Goal: Transaction & Acquisition: Purchase product/service

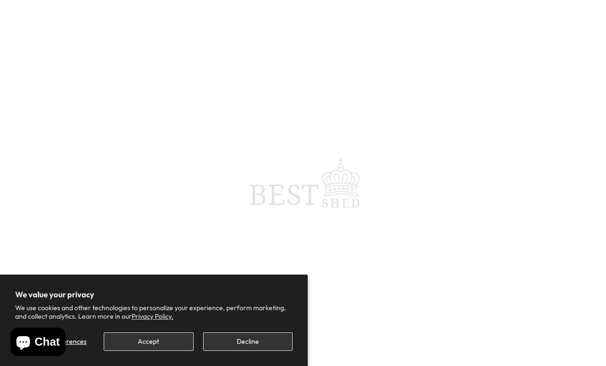
scroll to position [24, 0]
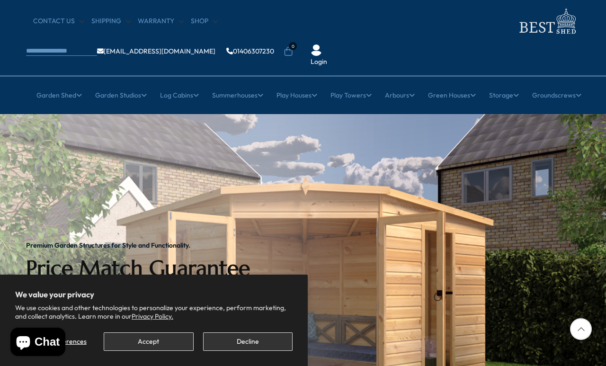
click at [155, 338] on button "Accept" at bounding box center [148, 341] width 89 height 18
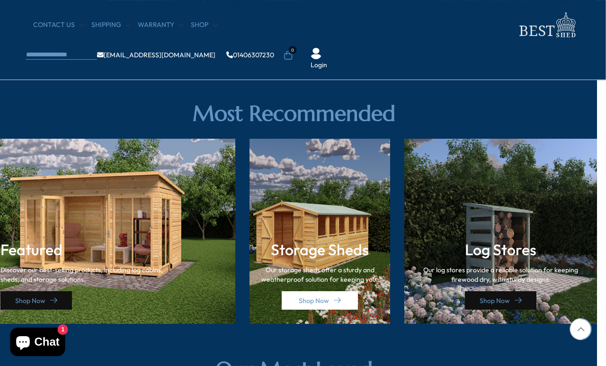
scroll to position [1258, 9]
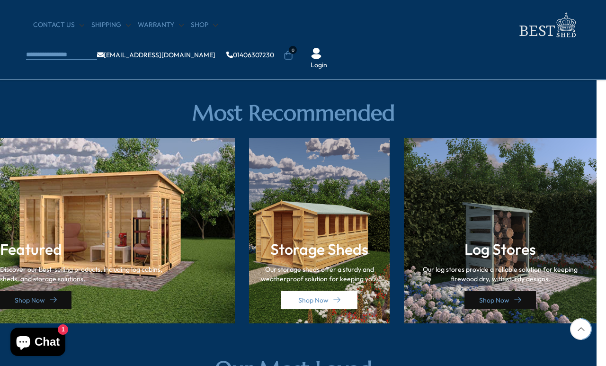
click at [335, 238] on div "Storage Sheds Our storage sheds offer a sturdy and weatherproof solution for ke…" at bounding box center [319, 271] width 122 height 77
click at [331, 243] on h3 "Storage Sheds" at bounding box center [319, 249] width 122 height 18
click at [332, 295] on link "Shop Now" at bounding box center [319, 300] width 76 height 18
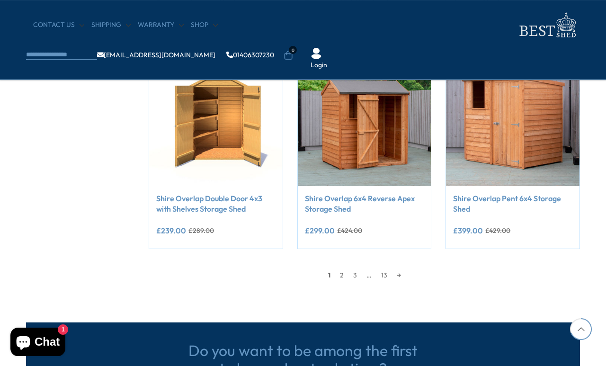
scroll to position [822, 0]
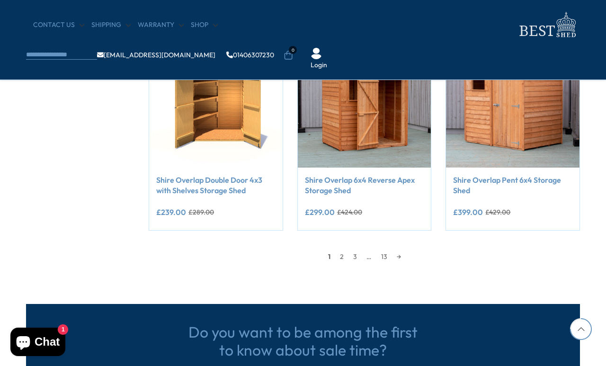
click at [343, 252] on link "2" at bounding box center [341, 256] width 13 height 14
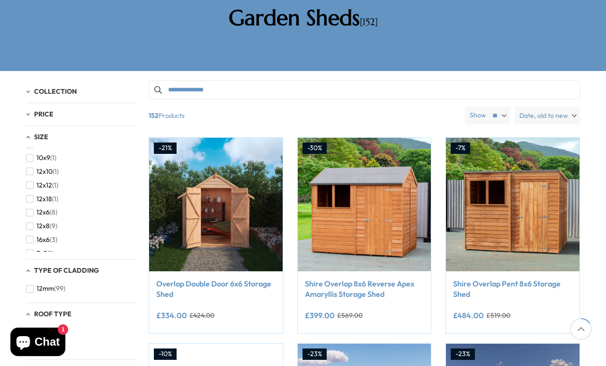
scroll to position [82, 0]
click at [38, 164] on span "12x10" at bounding box center [44, 168] width 16 height 8
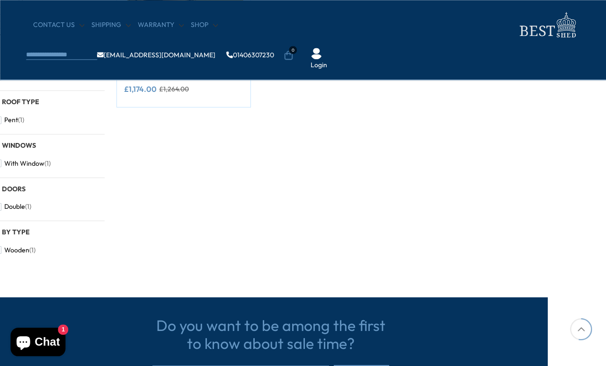
scroll to position [325, 33]
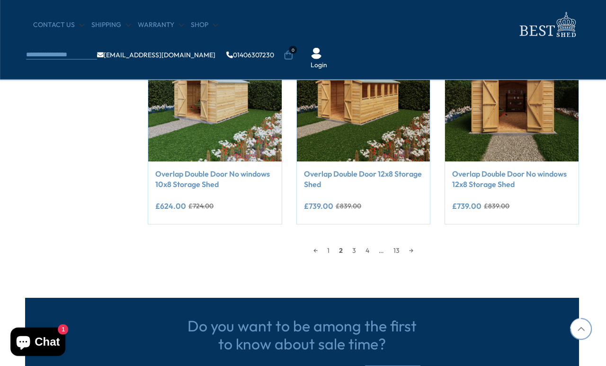
scroll to position [826, 1]
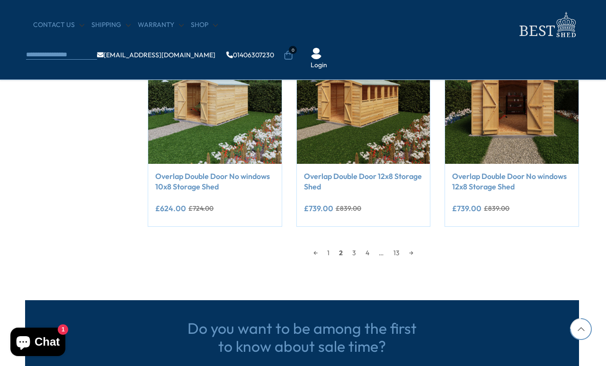
click at [350, 250] on link "3" at bounding box center [353, 253] width 13 height 14
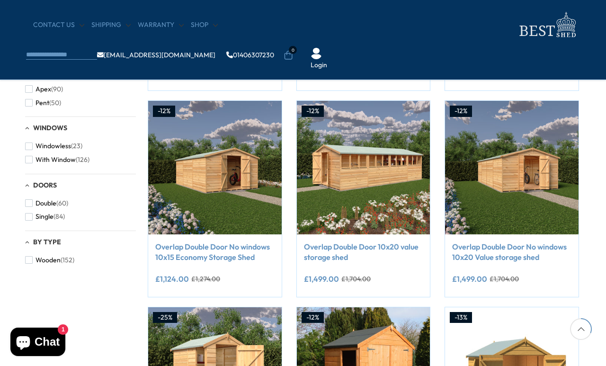
scroll to position [343, 1]
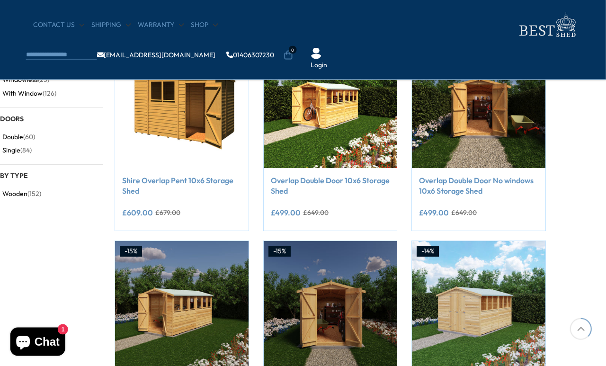
scroll to position [409, 35]
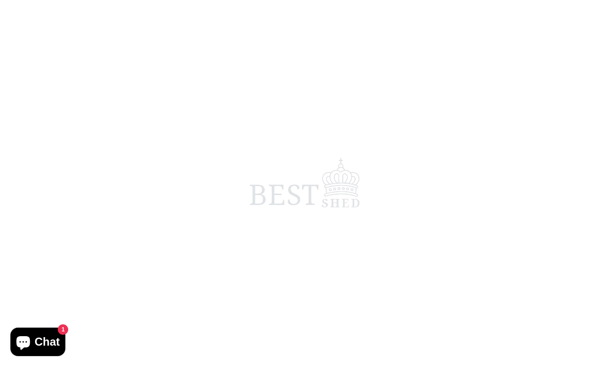
scroll to position [80, 22]
